Goal: Navigation & Orientation: Find specific page/section

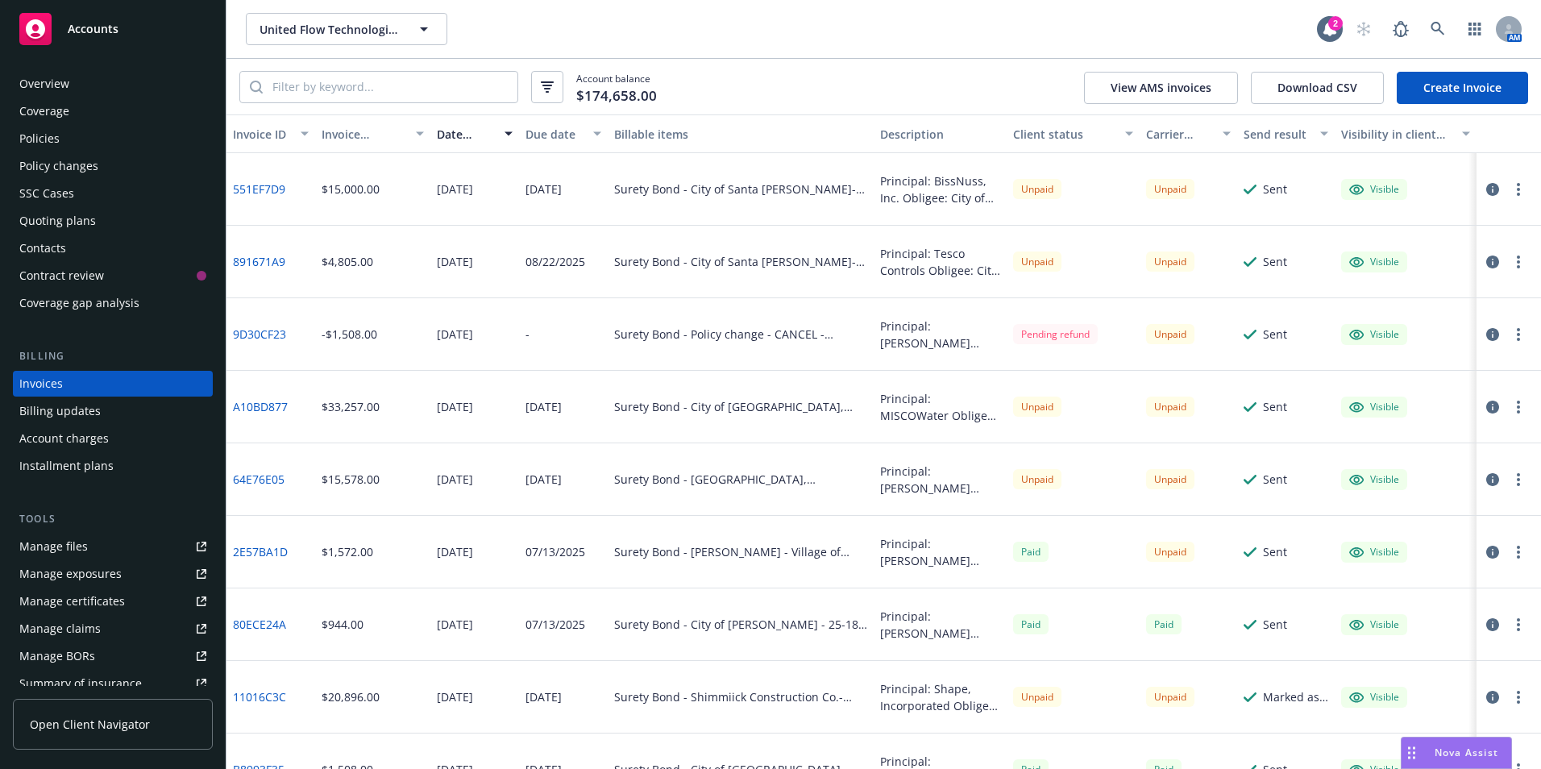
click at [40, 27] on icon at bounding box center [35, 28] width 19 height 19
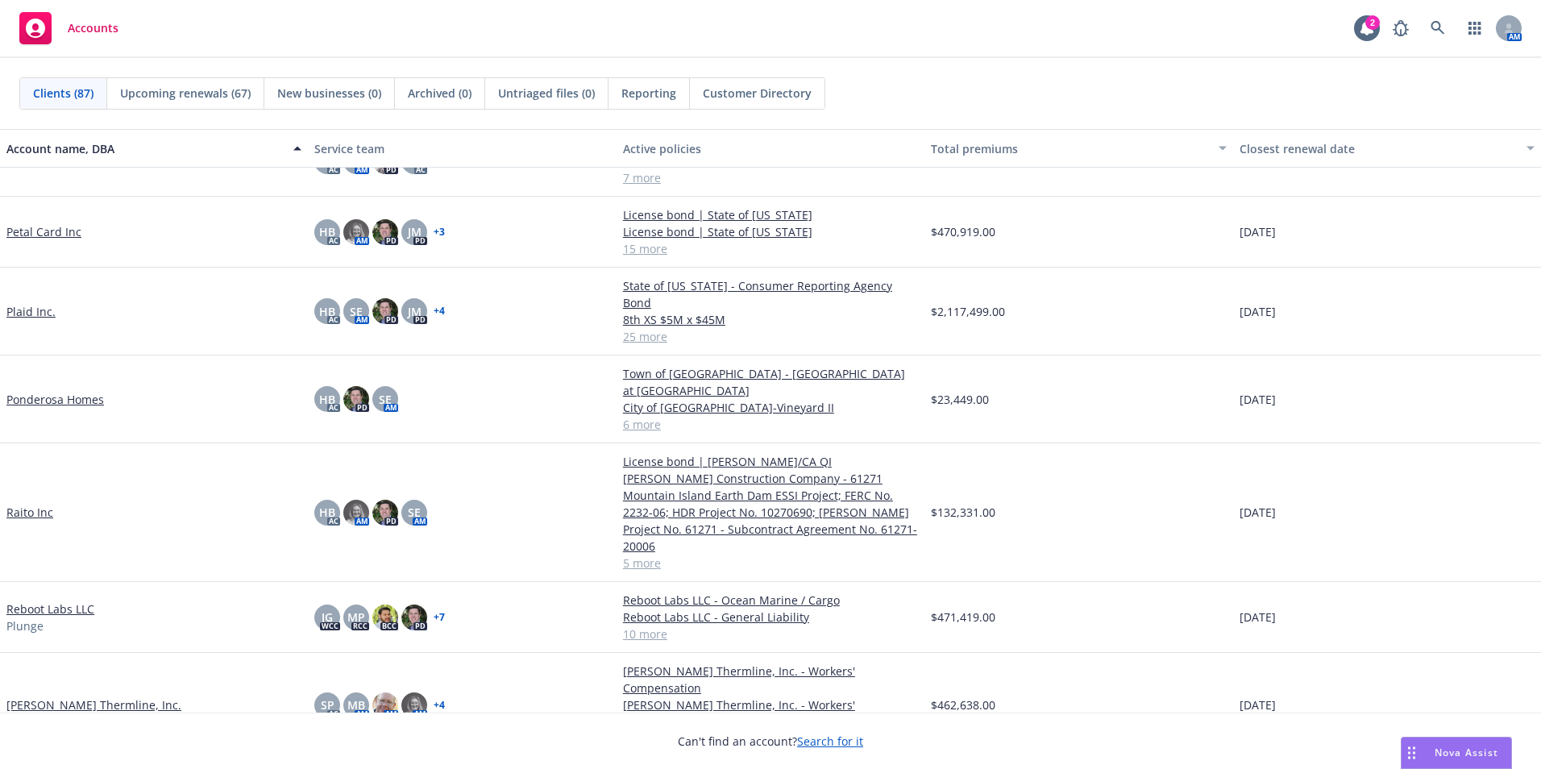
scroll to position [3304, 0]
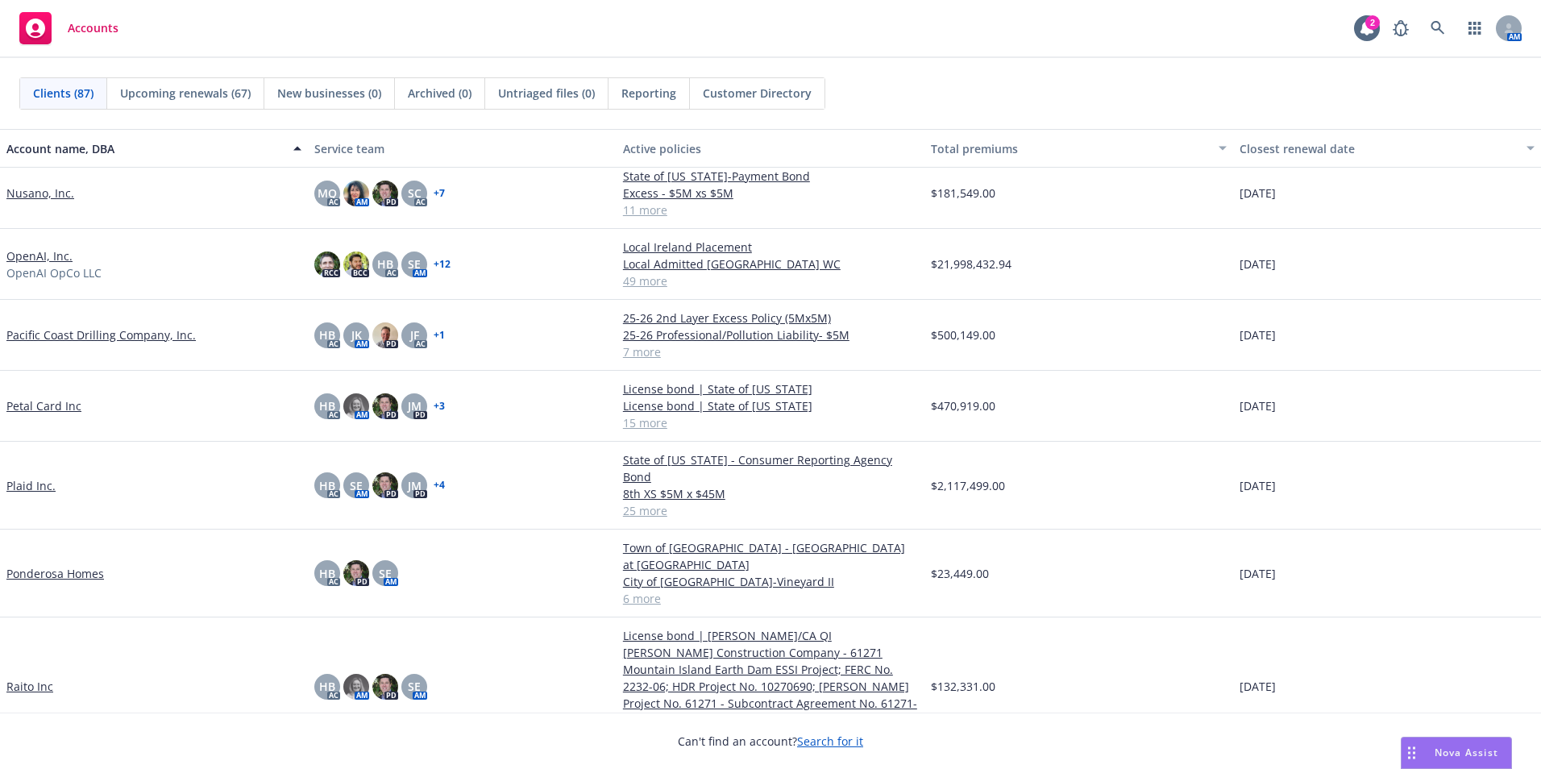
click at [104, 337] on link "Pacific Coast Drilling Company, Inc." at bounding box center [100, 334] width 189 height 17
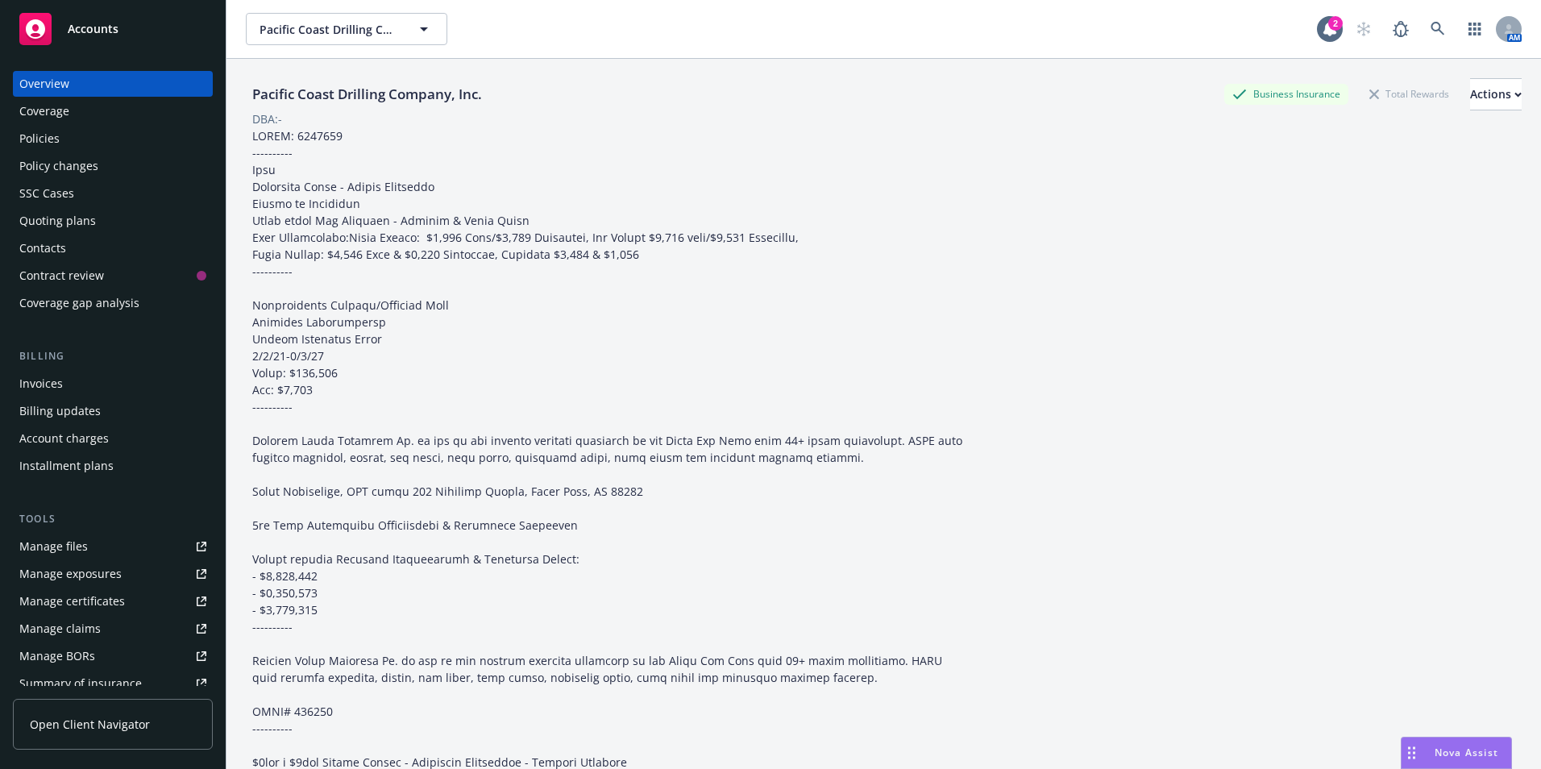
click at [54, 85] on div "Overview" at bounding box center [44, 84] width 50 height 26
click at [42, 131] on div "Policies" at bounding box center [39, 139] width 40 height 26
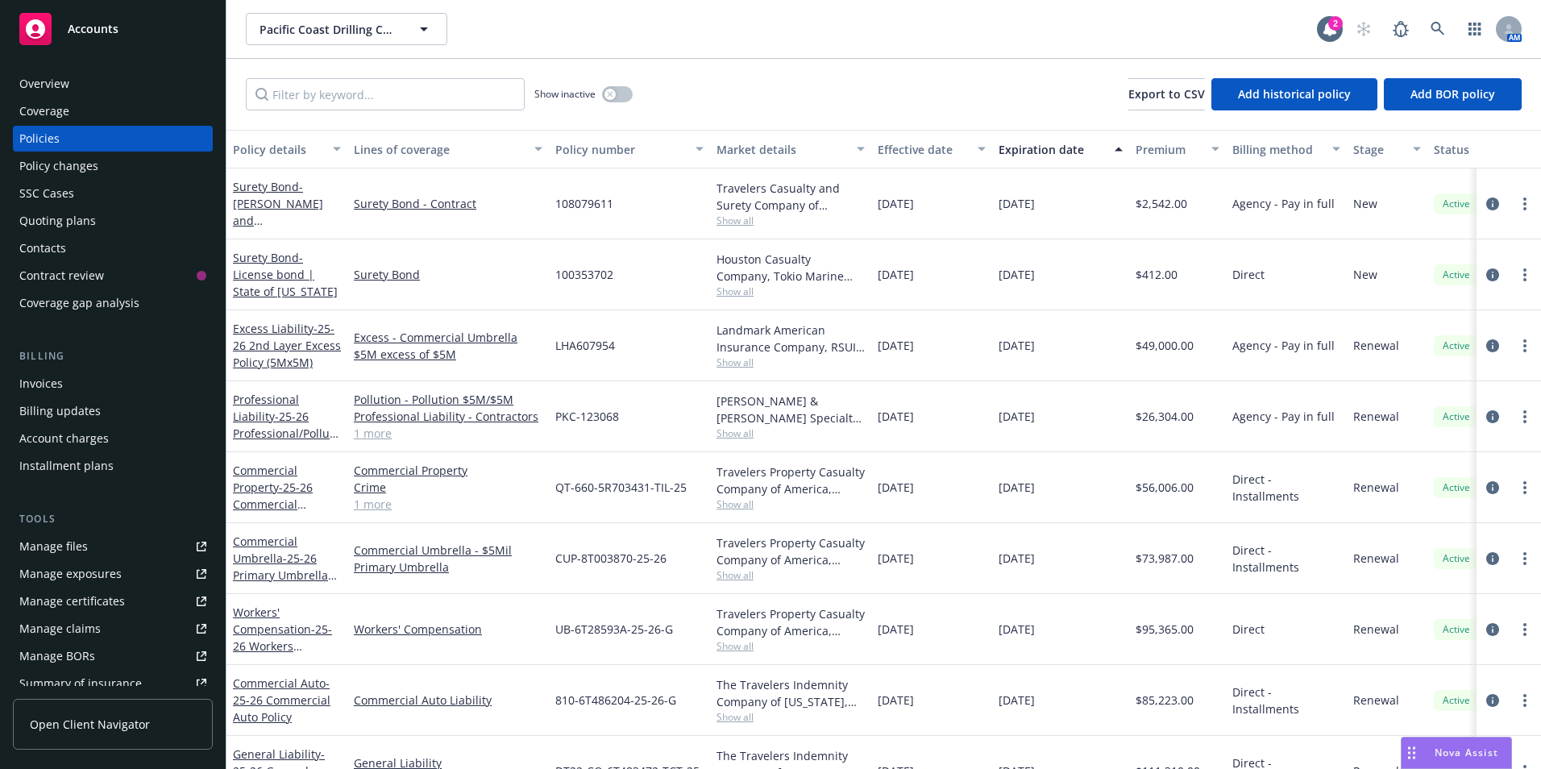
click at [43, 81] on div "Overview" at bounding box center [44, 84] width 50 height 26
